Goal: Task Accomplishment & Management: Use online tool/utility

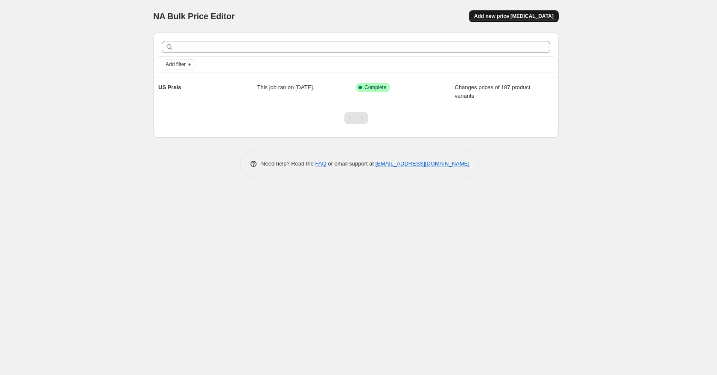
click at [507, 20] on button "Add new price [MEDICAL_DATA]" at bounding box center [514, 16] width 90 height 12
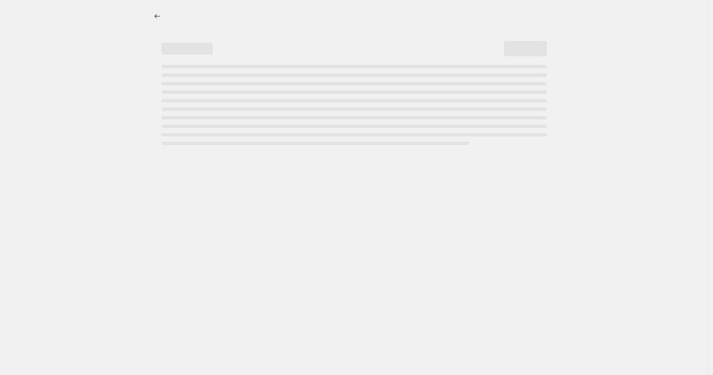
select select "percentage"
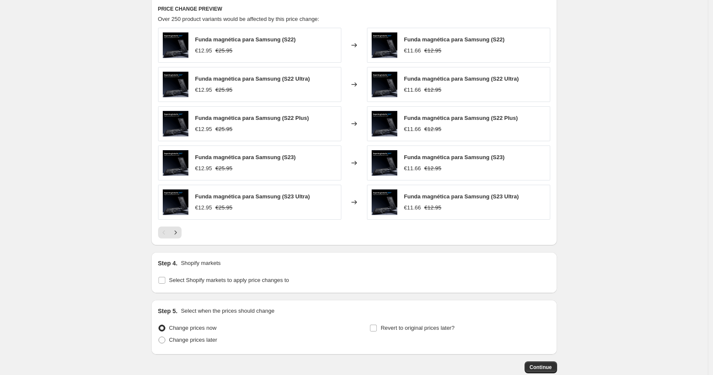
scroll to position [483, 0]
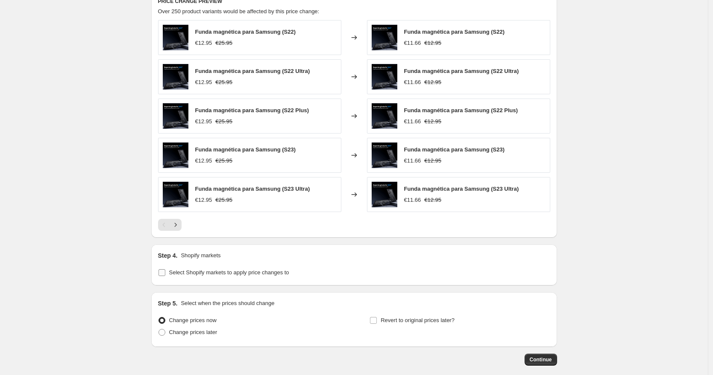
click at [161, 269] on span at bounding box center [162, 273] width 8 height 8
click at [161, 269] on input "Select Shopify markets to apply price changes to" at bounding box center [161, 272] width 7 height 7
checkbox input "true"
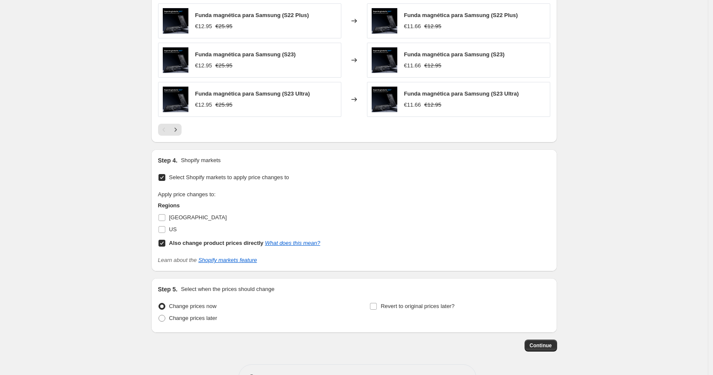
scroll to position [607, 0]
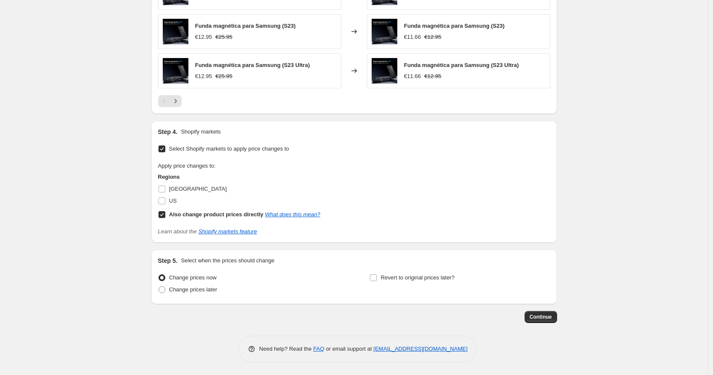
click at [165, 212] on input "Also change product prices directly What does this mean?" at bounding box center [161, 214] width 7 height 7
checkbox input "false"
click at [165, 199] on input "US" at bounding box center [161, 201] width 7 height 7
checkbox input "true"
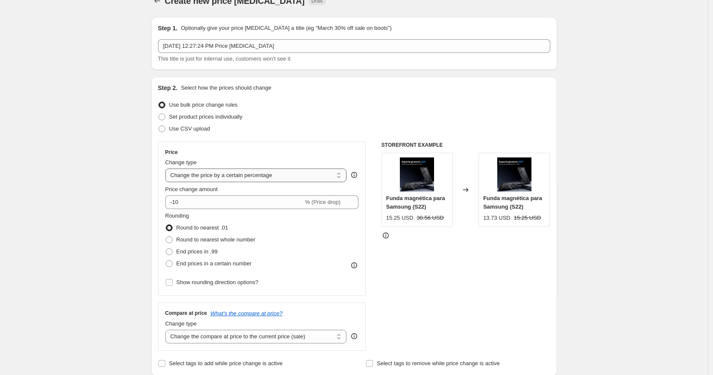
scroll to position [42, 0]
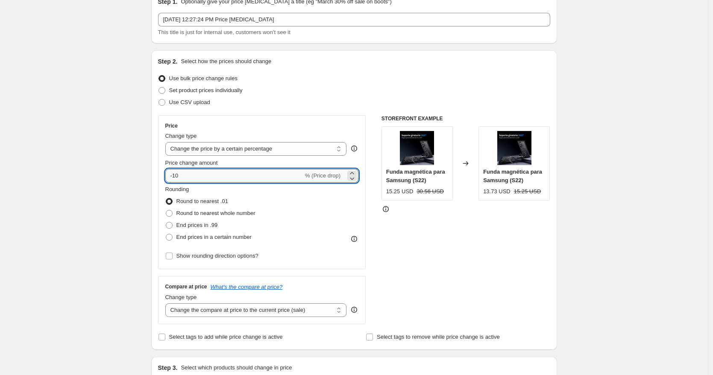
click at [251, 175] on input "-10" at bounding box center [234, 176] width 138 height 14
drag, startPoint x: 197, startPoint y: 176, endPoint x: 155, endPoint y: 166, distance: 42.9
click at [155, 166] on div "Step 2. Select how the prices should change Use bulk price change rules Set pro…" at bounding box center [354, 200] width 406 height 300
type input "0"
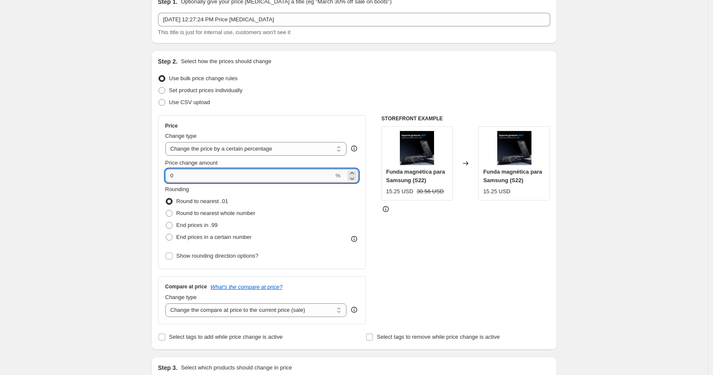
click at [193, 176] on input "0" at bounding box center [249, 176] width 169 height 14
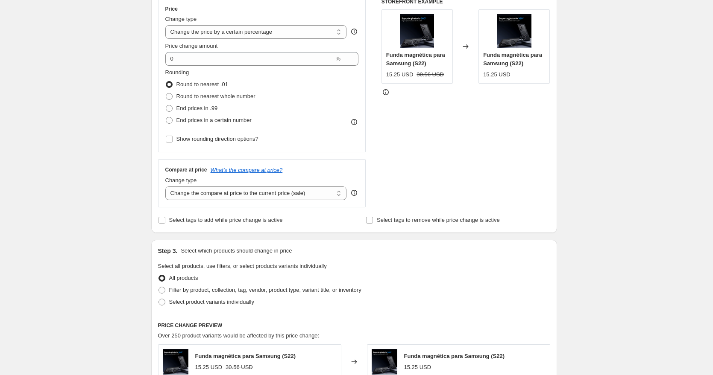
scroll to position [159, 0]
click at [169, 117] on span at bounding box center [169, 120] width 7 height 7
click at [166, 117] on input "End prices in a certain number" at bounding box center [166, 117] width 0 height 0
radio input "true"
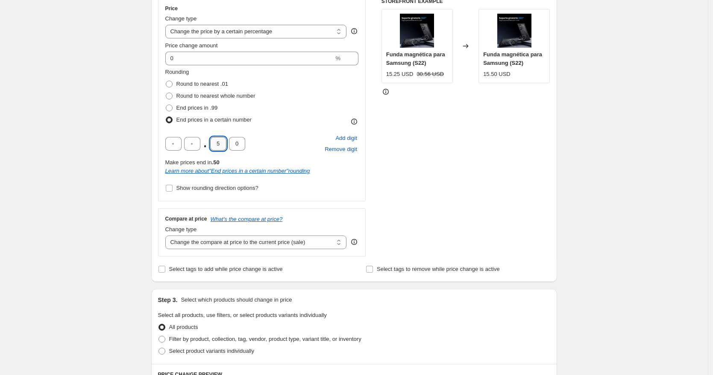
click at [223, 140] on input "5" at bounding box center [218, 144] width 16 height 14
type input "9"
type input "5"
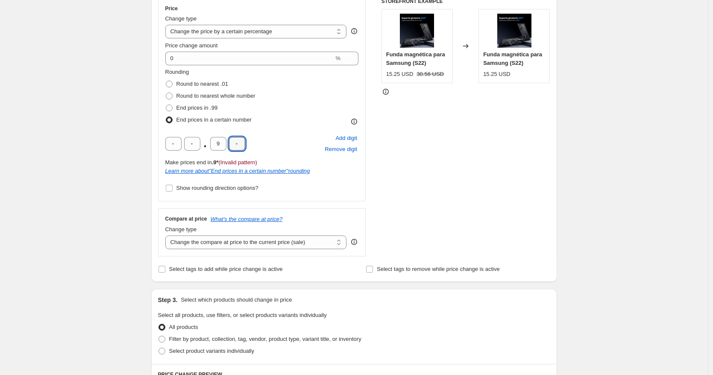
type input "5"
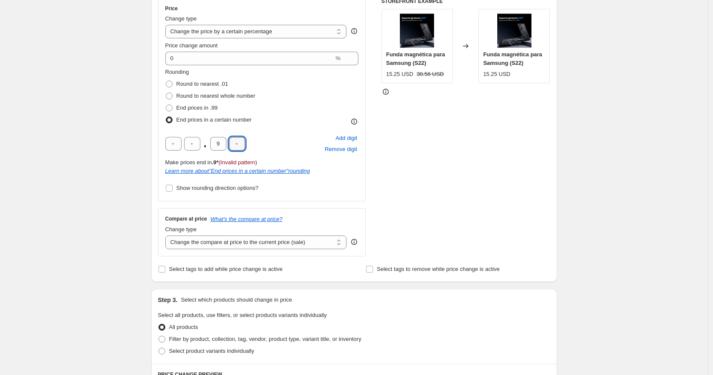
type input "5"
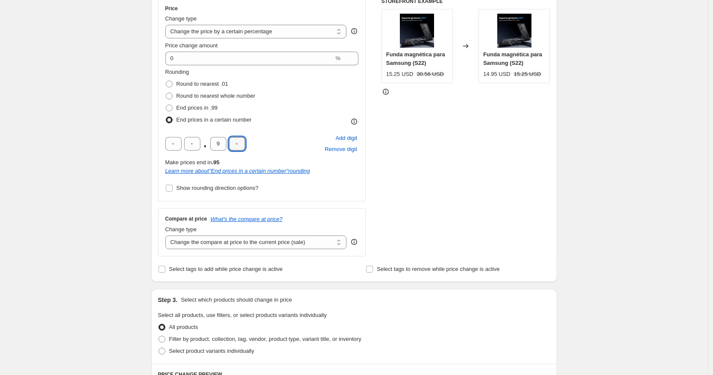
type input "5"
click at [675, 138] on div "Create new price change job. This page is ready Create new price change job Dra…" at bounding box center [354, 357] width 708 height 1032
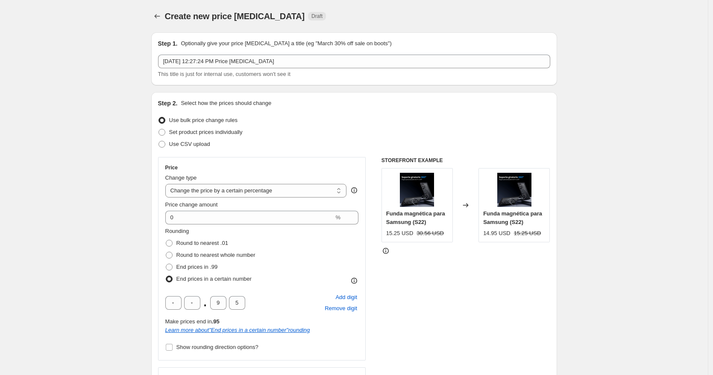
scroll to position [11, 0]
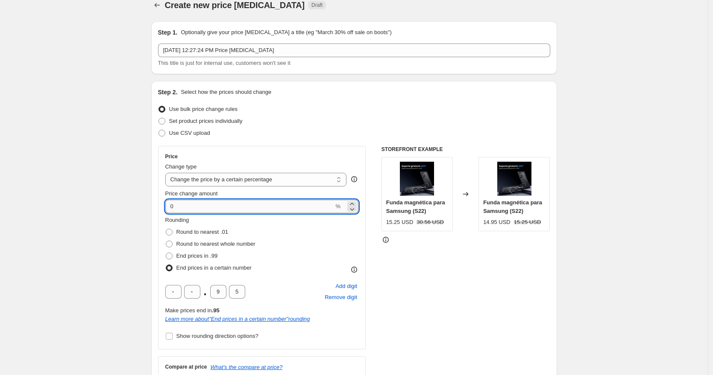
click at [282, 209] on input "0" at bounding box center [249, 207] width 169 height 14
drag, startPoint x: 206, startPoint y: 210, endPoint x: 131, endPoint y: 208, distance: 75.2
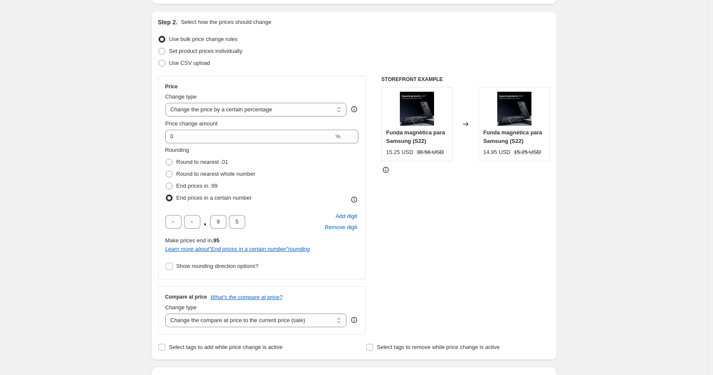
scroll to position [105, 0]
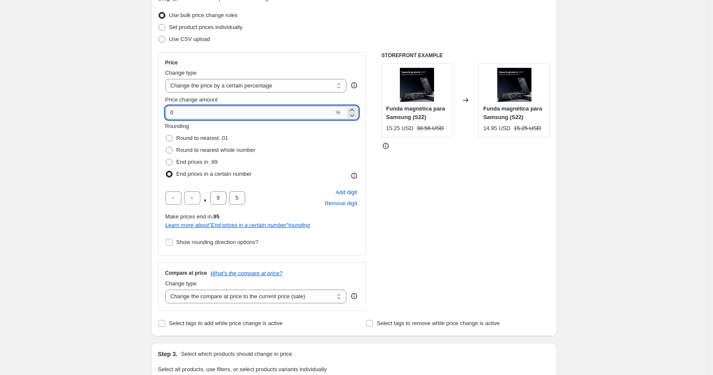
click at [173, 111] on input "0" at bounding box center [249, 113] width 169 height 14
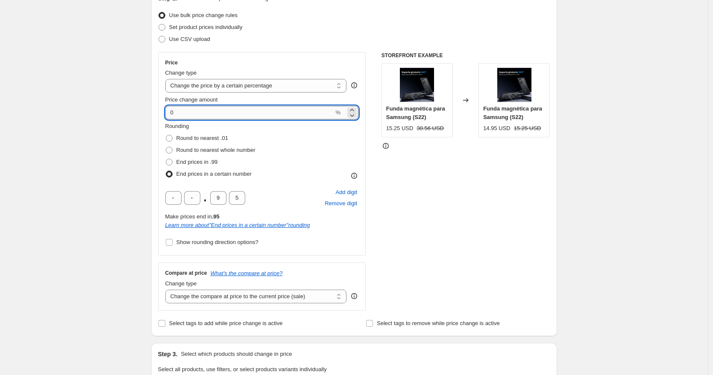
click at [195, 110] on input "0" at bounding box center [249, 113] width 169 height 14
click at [171, 114] on input "0" at bounding box center [249, 113] width 169 height 14
click at [520, 199] on div "STOREFRONT EXAMPLE Funda magnética para Samsung (S22) 15.25 USD 30.56 USD Chang…" at bounding box center [465, 181] width 169 height 259
drag, startPoint x: 188, startPoint y: 113, endPoint x: 145, endPoint y: 109, distance: 42.9
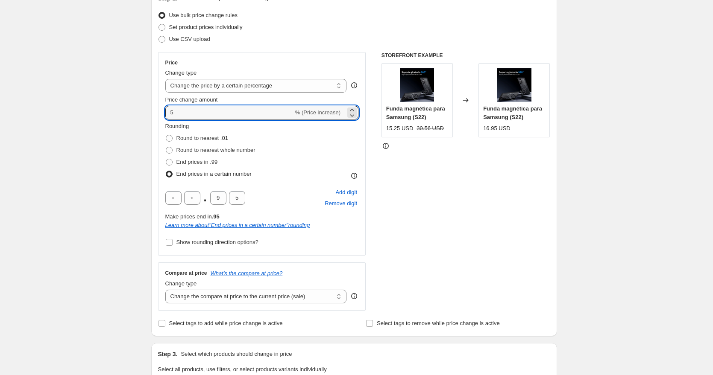
type input "5"
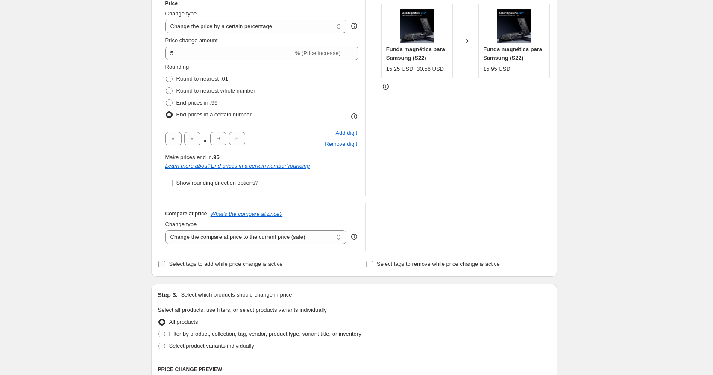
scroll to position [165, 0]
click at [214, 234] on select "Change the compare at price to the current price (sale) Change the compare at p…" at bounding box center [255, 237] width 181 height 14
select select "percentage"
click at [167, 230] on select "Change the compare at price to the current price (sale) Change the compare at p…" at bounding box center [255, 237] width 181 height 14
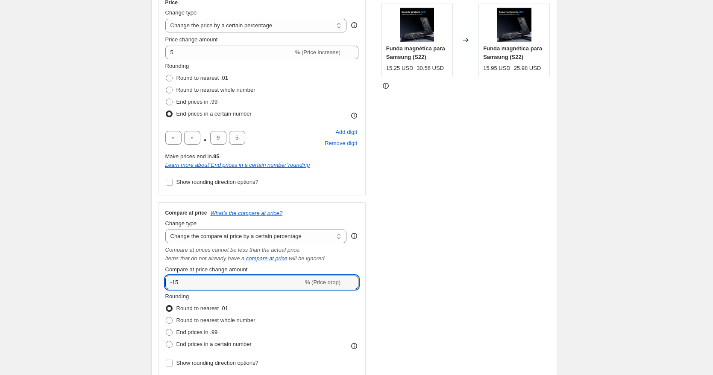
drag, startPoint x: 202, startPoint y: 284, endPoint x: 141, endPoint y: 277, distance: 61.5
click at [154, 278] on div "Step 2. Select how the prices should change Use bulk price change rules Set pro…" at bounding box center [354, 164] width 406 height 475
type input "5"
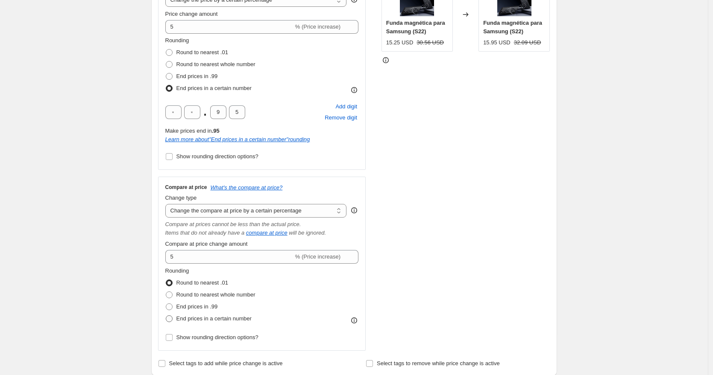
scroll to position [190, 0]
click at [173, 317] on span at bounding box center [169, 320] width 7 height 7
click at [166, 317] on input "End prices in a certain number" at bounding box center [166, 317] width 0 height 0
radio input "true"
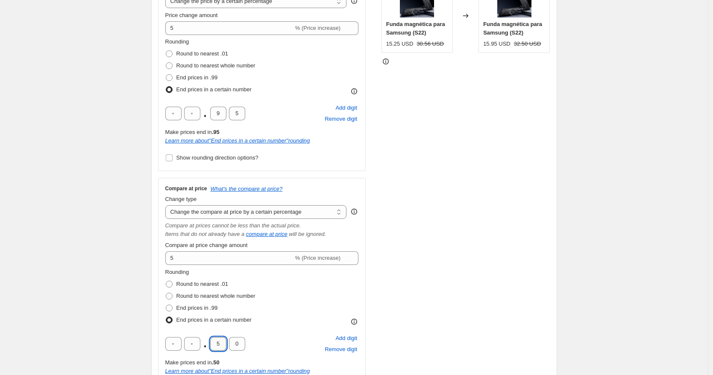
click at [226, 342] on input "5" at bounding box center [218, 344] width 16 height 14
type input "9"
type input "5"
click at [439, 312] on div "STOREFRONT EXAMPLE Funda magnética para Samsung (S22) 15.25 USD 30.56 USD Chang…" at bounding box center [465, 185] width 169 height 434
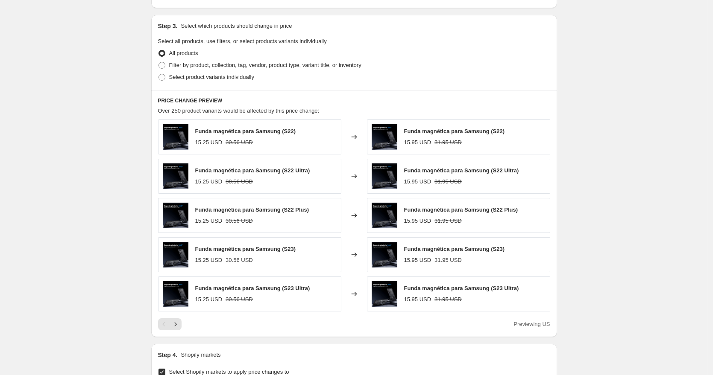
scroll to position [833, 0]
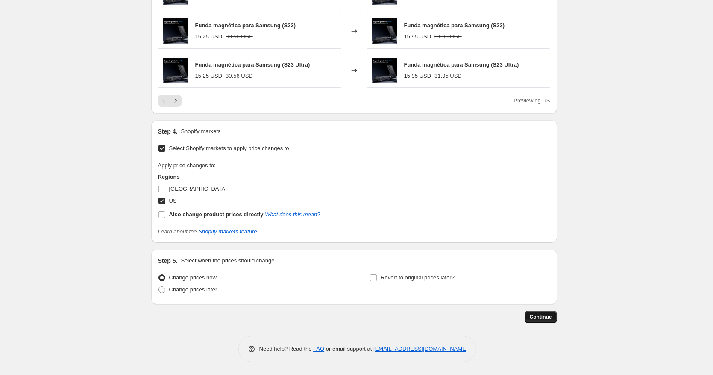
click at [532, 318] on span "Continue" at bounding box center [541, 317] width 22 height 7
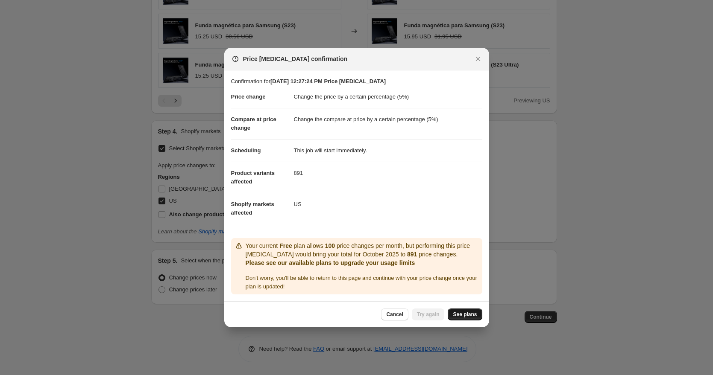
click at [459, 318] on link "See plans" at bounding box center [465, 315] width 34 height 12
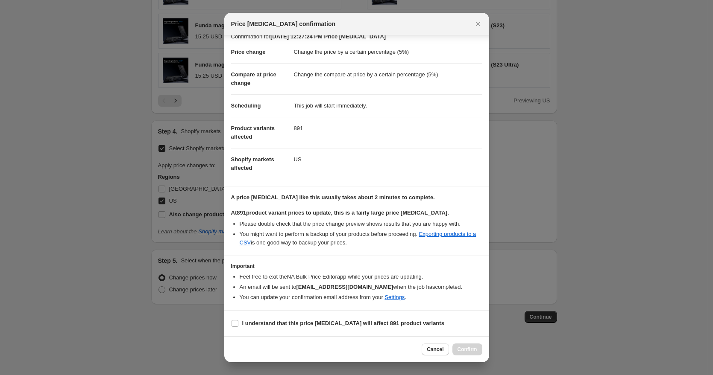
scroll to position [9, 0]
click at [239, 322] on label "I understand that this price change job will affect 891 product variants" at bounding box center [337, 324] width 213 height 12
click at [238, 322] on input "I understand that this price change job will affect 891 product variants" at bounding box center [234, 324] width 7 height 7
checkbox input "true"
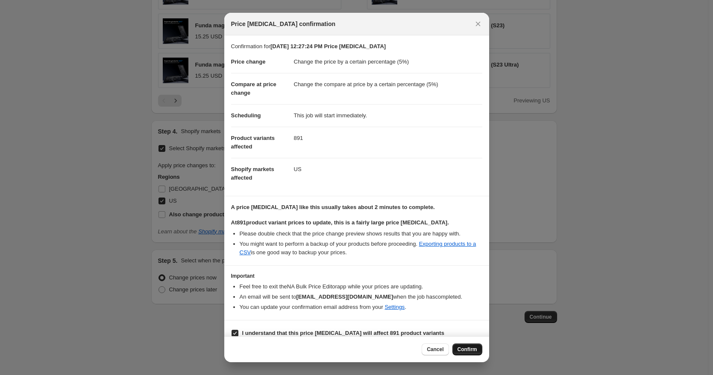
click at [474, 351] on span "Confirm" at bounding box center [467, 349] width 20 height 7
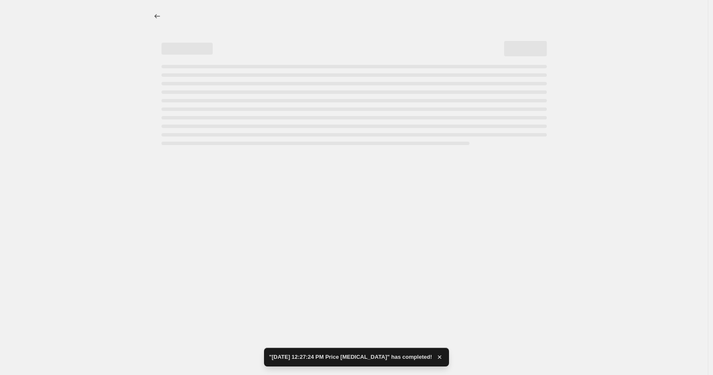
select select "percentage"
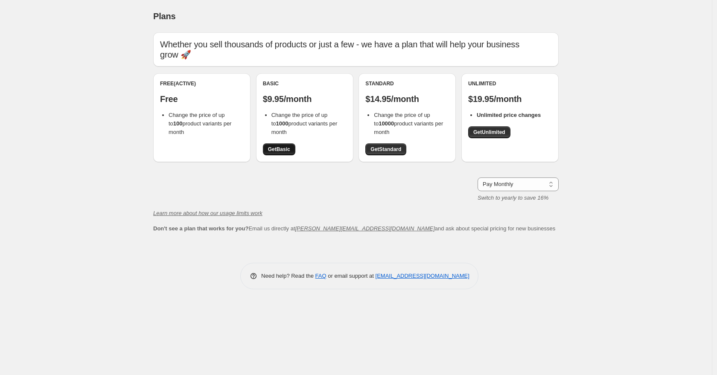
click at [288, 146] on span "Get Basic" at bounding box center [279, 149] width 22 height 7
